Goal: Transaction & Acquisition: Purchase product/service

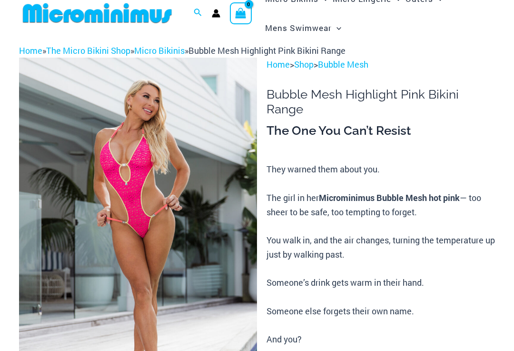
scroll to position [60, 0]
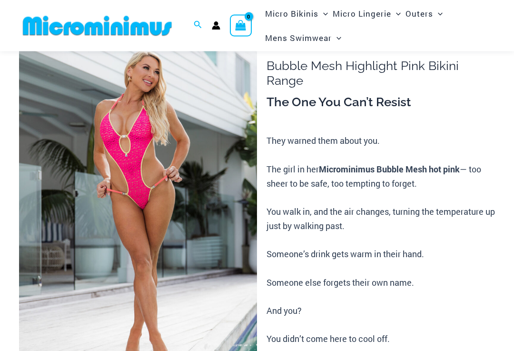
scroll to position [87, 0]
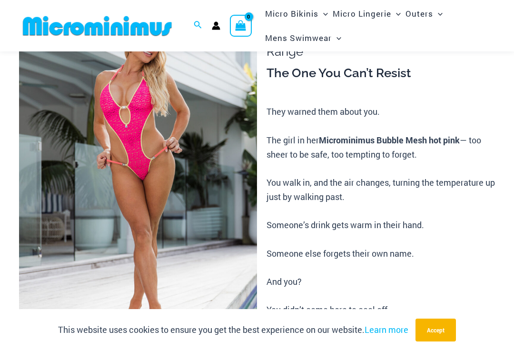
click at [62, 259] on img at bounding box center [138, 178] width 238 height 357
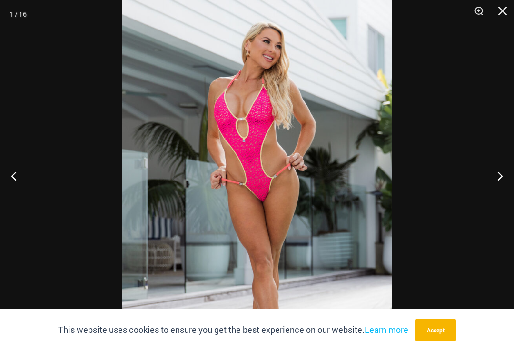
click at [498, 192] on button "Next" at bounding box center [496, 176] width 36 height 48
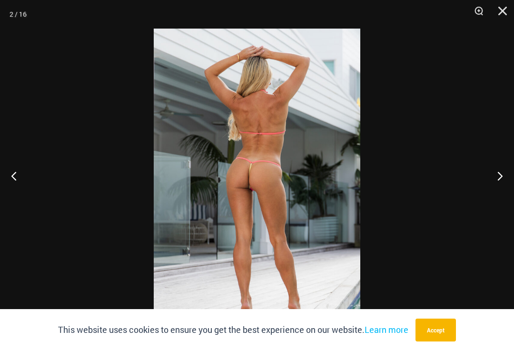
click at [497, 180] on button "Next" at bounding box center [496, 176] width 36 height 48
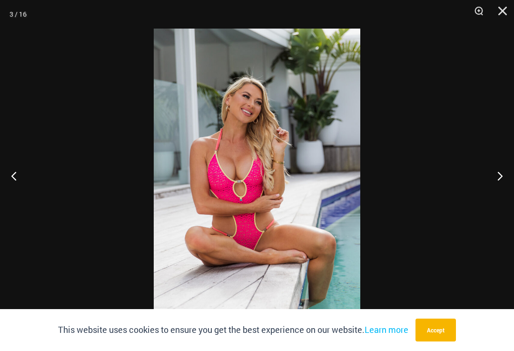
click at [497, 179] on button "Next" at bounding box center [496, 176] width 36 height 48
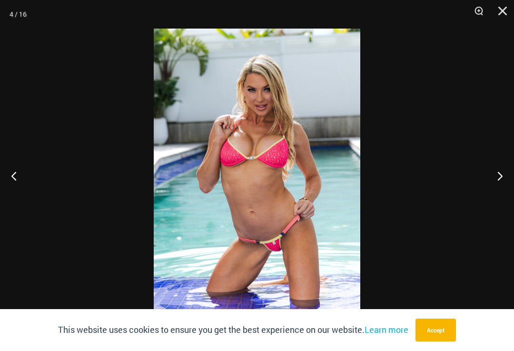
click at [497, 178] on button "Next" at bounding box center [496, 176] width 36 height 48
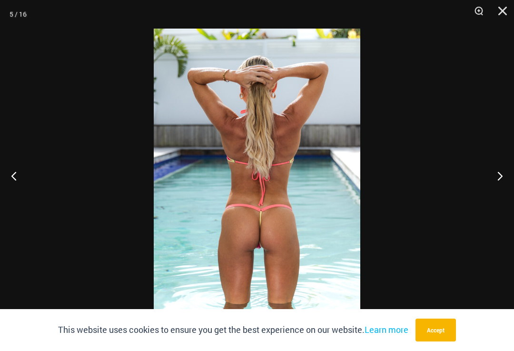
click at [497, 179] on button "Next" at bounding box center [496, 176] width 36 height 48
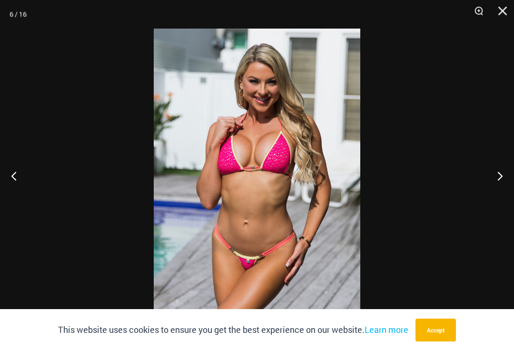
click at [497, 180] on button "Next" at bounding box center [496, 176] width 36 height 48
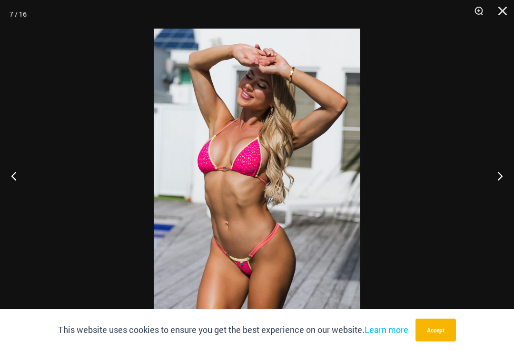
click at [497, 178] on button "Next" at bounding box center [496, 176] width 36 height 48
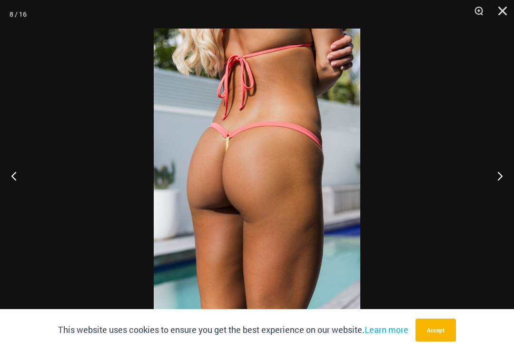
click at [498, 174] on button "Next" at bounding box center [496, 176] width 36 height 48
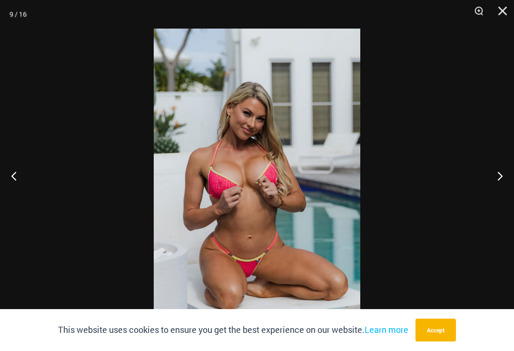
click at [498, 175] on button "Next" at bounding box center [496, 176] width 36 height 48
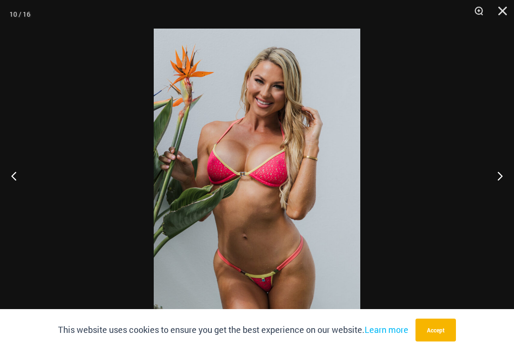
click at [497, 176] on button "Next" at bounding box center [496, 176] width 36 height 48
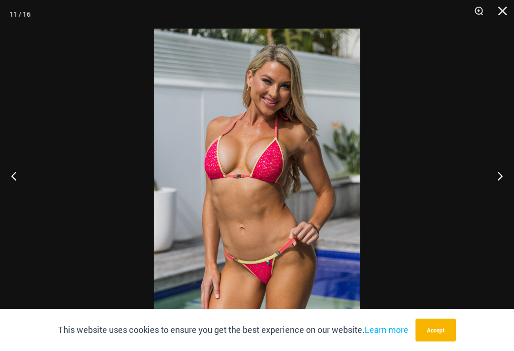
click at [497, 177] on button "Next" at bounding box center [496, 176] width 36 height 48
